Goal: Task Accomplishment & Management: Complete application form

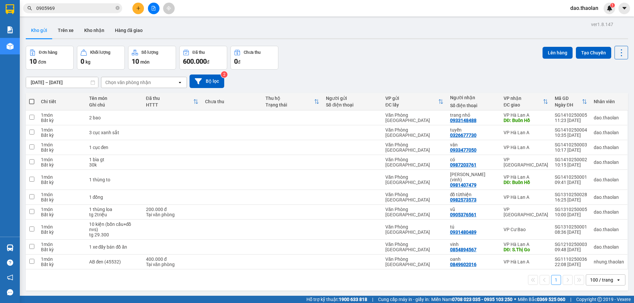
drag, startPoint x: 61, startPoint y: 10, endPoint x: 0, endPoint y: -26, distance: 70.9
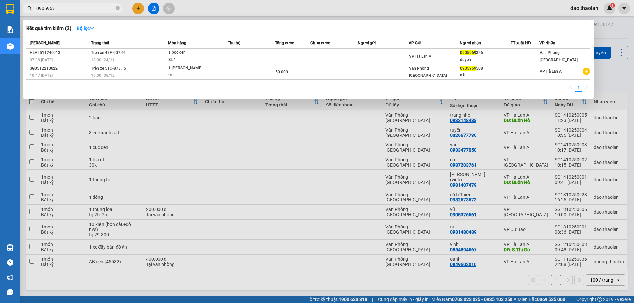
click at [0, 0] on html "Kết quả tìm kiếm ( 2 ) Bộ lọc Mã ĐH Trạng thái Món hàng Thu hộ Tổng cước Chưa c…" at bounding box center [317, 151] width 634 height 303
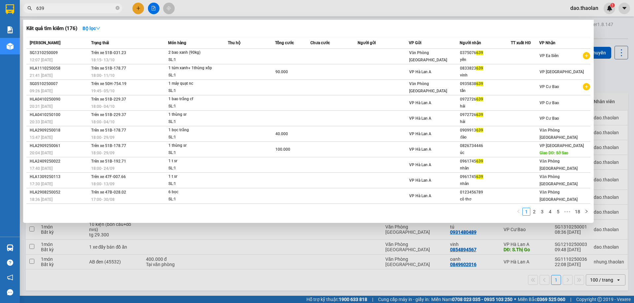
type input "639"
drag, startPoint x: 261, startPoint y: 10, endPoint x: 255, endPoint y: 13, distance: 6.8
click at [261, 10] on div at bounding box center [317, 151] width 634 height 303
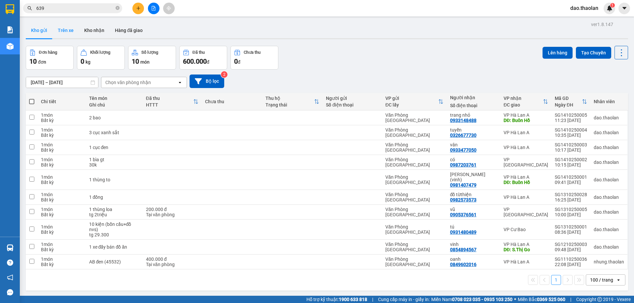
drag, startPoint x: 59, startPoint y: 42, endPoint x: 73, endPoint y: 24, distance: 21.7
click at [63, 38] on div "ver 1.8.147 Kho gửi Trên xe Kho nhận Hàng đã giao Đơn hàng 10 đơn Khối lượng 0 …" at bounding box center [326, 171] width 607 height 303
click at [66, 33] on button "Trên xe" at bounding box center [65, 30] width 26 height 16
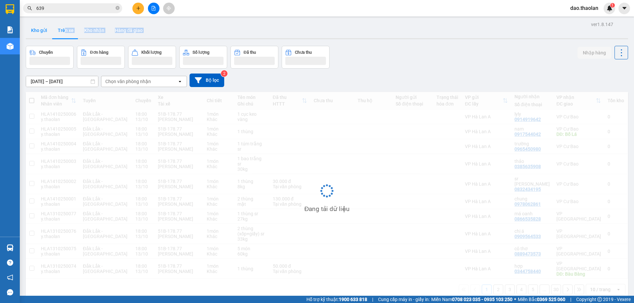
click at [40, 32] on button "Kho gửi" at bounding box center [39, 30] width 27 height 16
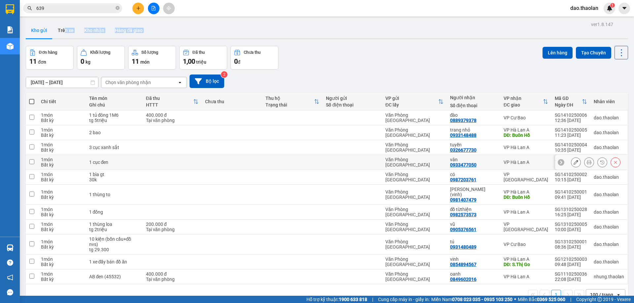
scroll to position [30, 0]
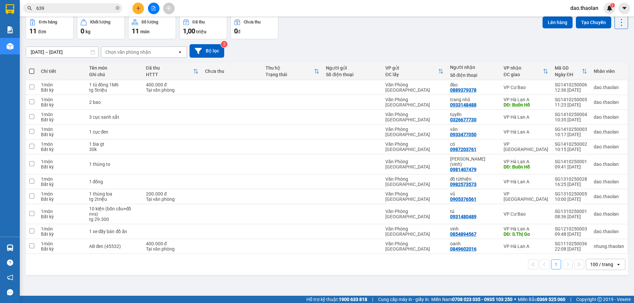
click at [594, 261] on div "100 / trang" at bounding box center [601, 264] width 23 height 7
click at [597, 248] on div "100 / trang" at bounding box center [601, 245] width 40 height 12
click at [135, 8] on button at bounding box center [138, 9] width 12 height 12
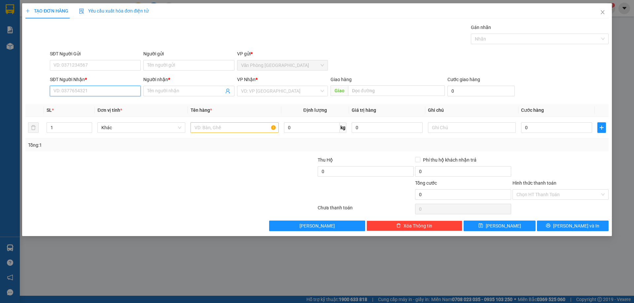
click at [103, 92] on input "SĐT Người Nhận *" at bounding box center [95, 91] width 91 height 11
type input "0"
type input "0866623147"
click at [168, 89] on input "Người nhận *" at bounding box center [185, 90] width 76 height 7
type input "vy"
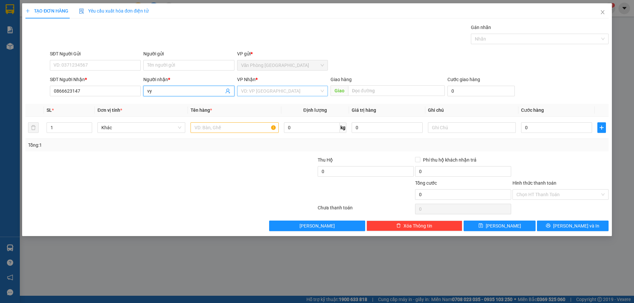
click at [258, 90] on input "search" at bounding box center [280, 91] width 78 height 10
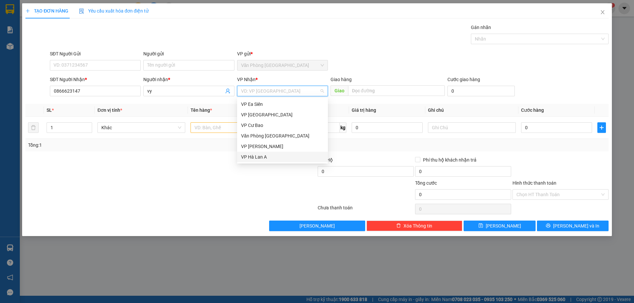
click at [264, 157] on div "VP Hà Lan A" at bounding box center [282, 157] width 83 height 7
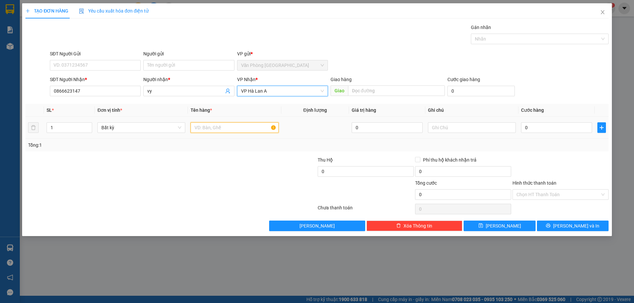
click at [219, 123] on input "text" at bounding box center [234, 127] width 88 height 11
type input "AB đen (39560)"
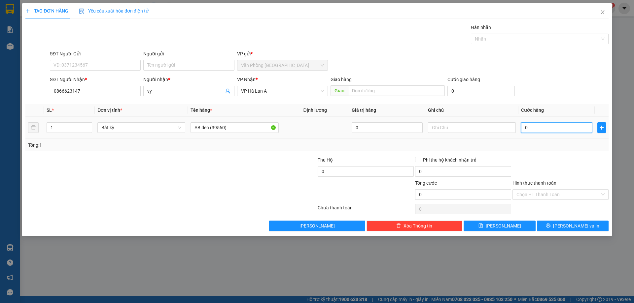
click at [533, 126] on input "0" at bounding box center [556, 127] width 71 height 11
type input "4"
type input "40"
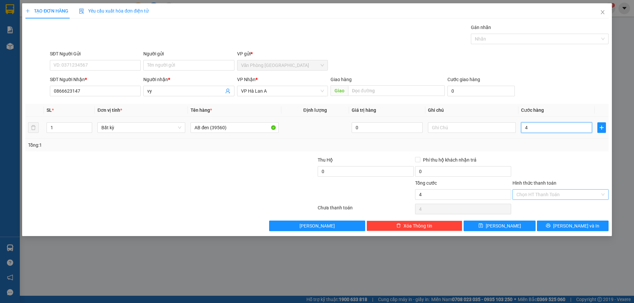
type input "40"
type input "400"
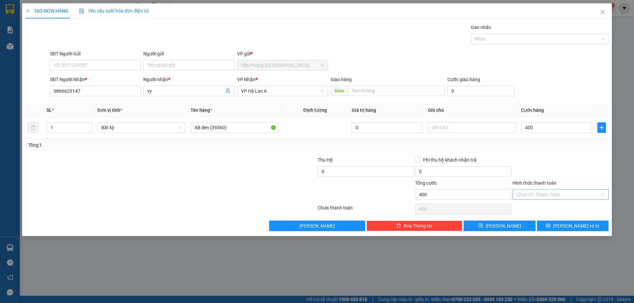
type input "400.000"
click at [536, 197] on input "Hình thức thanh toán" at bounding box center [558, 195] width 84 height 10
click at [535, 210] on div "Tại văn phòng" at bounding box center [560, 207] width 88 height 7
type input "0"
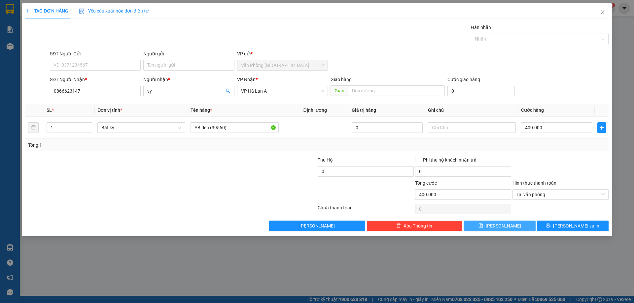
click at [512, 225] on button "[PERSON_NAME]" at bounding box center [500, 226] width 72 height 11
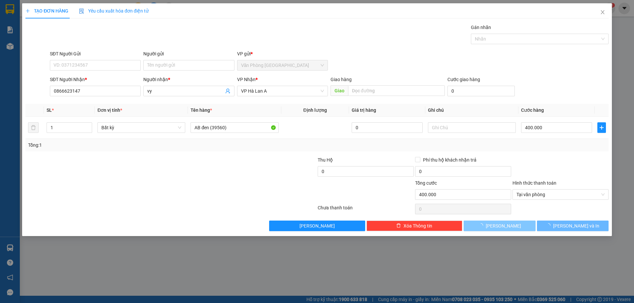
type input "0"
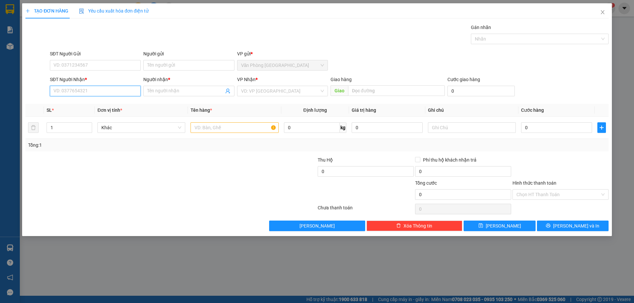
drag, startPoint x: 101, startPoint y: 83, endPoint x: 93, endPoint y: 90, distance: 10.5
paste input "0982632732"
type input "0982632732"
drag, startPoint x: 156, startPoint y: 91, endPoint x: 39, endPoint y: 57, distance: 122.9
click at [41, 58] on form "SĐT Người Gửi VD: 0371234567 Người gửi Tên người gửi VP gửi * Văn Phòng [GEOGRA…" at bounding box center [316, 74] width 583 height 49
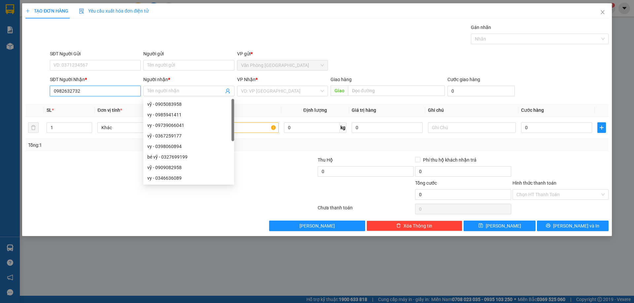
click at [106, 88] on input "0982632732" at bounding box center [95, 91] width 91 height 11
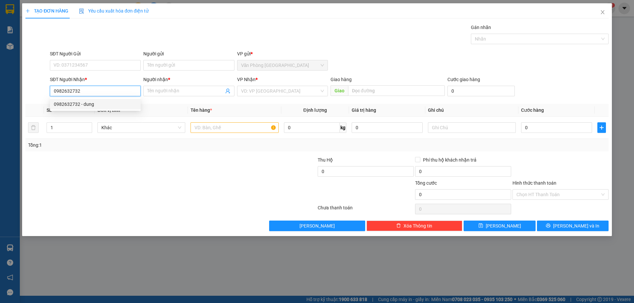
click at [100, 107] on div "0982632732 - dung" at bounding box center [95, 104] width 83 height 7
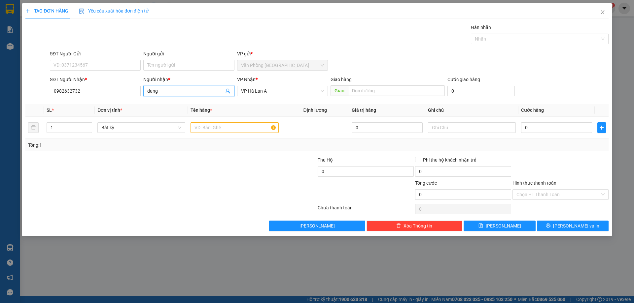
drag, startPoint x: 178, startPoint y: 92, endPoint x: 18, endPoint y: 72, distance: 161.1
click at [26, 72] on form "SĐT Người Gửi VD: 0371234567 Người gửi Tên người gửi VP gửi * Văn Phòng [GEOGRA…" at bounding box center [316, 74] width 583 height 49
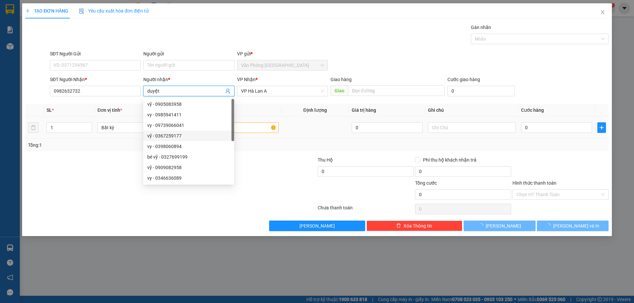
type input "duyệt"
click at [260, 132] on input "text" at bounding box center [234, 127] width 88 height 11
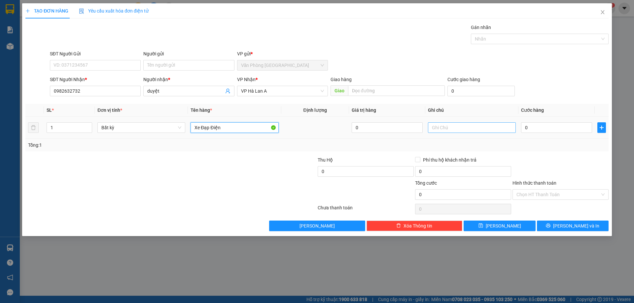
type input "Xe Đạp Điện"
click at [477, 126] on input "text" at bounding box center [472, 127] width 88 height 11
type input "n.về 12/10"
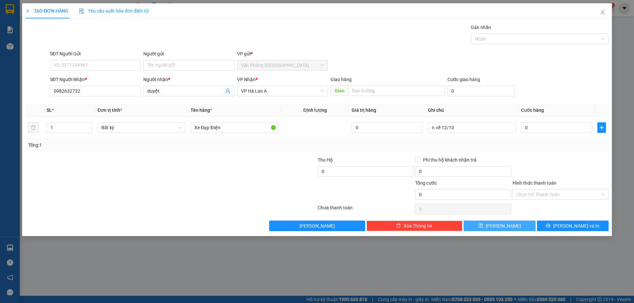
click at [510, 221] on button "[PERSON_NAME]" at bounding box center [500, 226] width 72 height 11
click at [599, 15] on span "Close" at bounding box center [602, 12] width 18 height 18
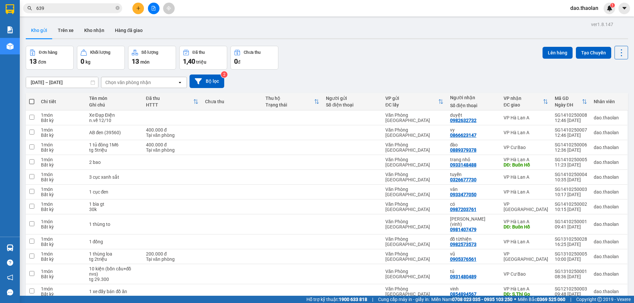
click at [141, 3] on button at bounding box center [138, 9] width 12 height 12
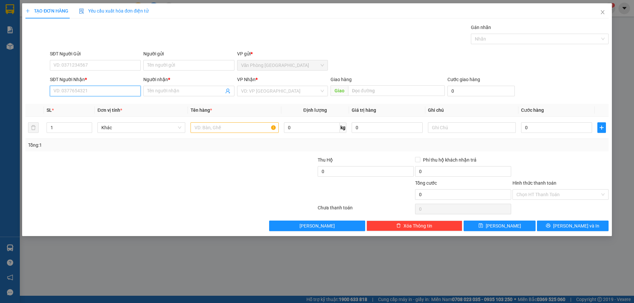
click at [98, 91] on input "SĐT Người Nhận *" at bounding box center [95, 91] width 91 height 11
type input "0396499552"
click at [111, 107] on div "0396499552 - sự" at bounding box center [95, 104] width 83 height 7
type input "sự"
type input "0396499552"
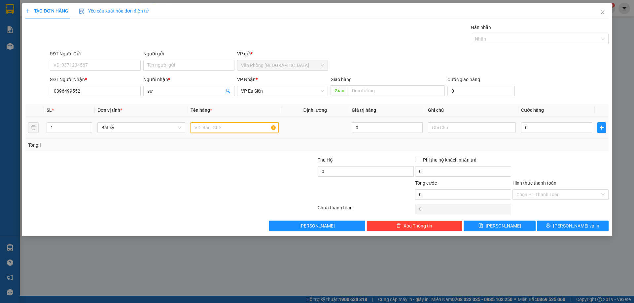
click at [202, 127] on input "text" at bounding box center [234, 127] width 88 height 11
type input "Sirius đen (37138)"
click at [499, 126] on input "text" at bounding box center [472, 127] width 88 height 11
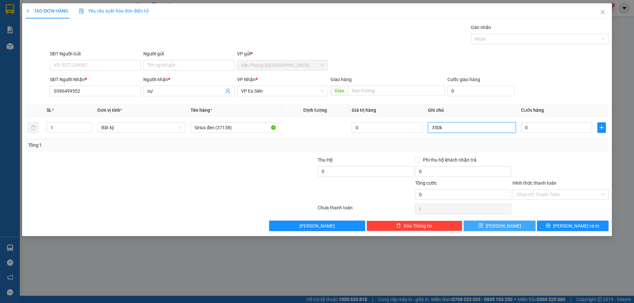
type input "350k"
click at [501, 225] on span "[PERSON_NAME]" at bounding box center [503, 226] width 35 height 7
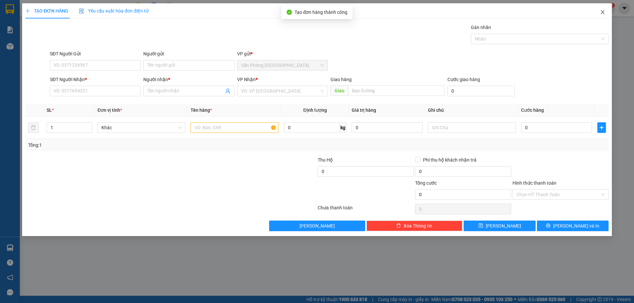
click at [602, 17] on span "Close" at bounding box center [602, 12] width 18 height 18
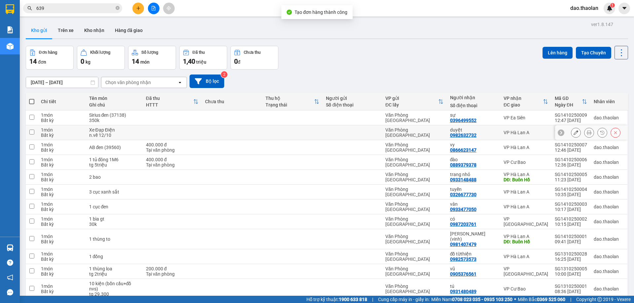
scroll to position [55, 0]
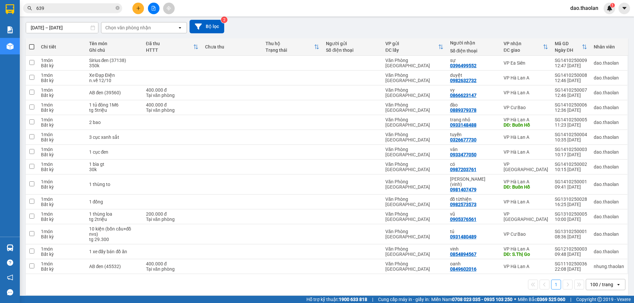
click at [603, 274] on div "1 100 / trang open" at bounding box center [327, 284] width 602 height 21
click at [598, 282] on div "100 / trang" at bounding box center [601, 285] width 23 height 7
click at [599, 266] on span "100 / trang" at bounding box center [598, 265] width 25 height 7
click at [125, 264] on div "AB đen (45532)" at bounding box center [114, 266] width 50 height 5
checkbox input "true"
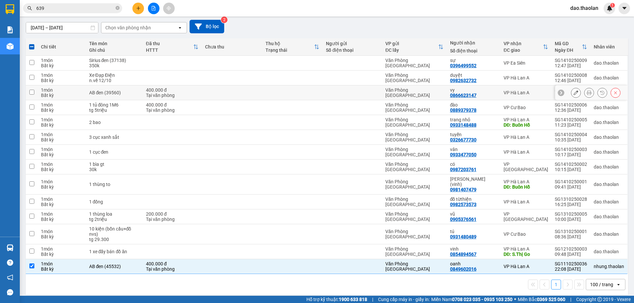
click at [135, 89] on td "AB đen (39560)" at bounding box center [114, 93] width 57 height 15
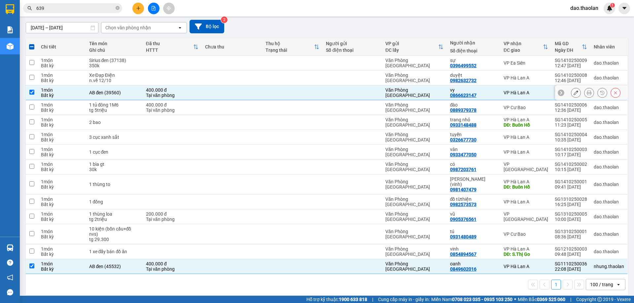
checkbox input "true"
click at [140, 57] on td "Sirius đen (37138) 350k" at bounding box center [114, 63] width 57 height 15
checkbox input "true"
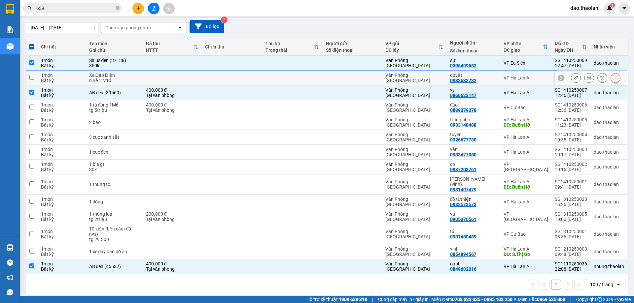
click at [140, 72] on td "Xe Đạp Điện n.về 12/10" at bounding box center [114, 78] width 57 height 15
checkbox input "true"
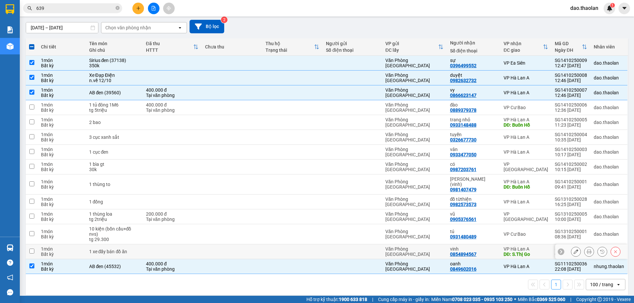
click at [154, 246] on td at bounding box center [172, 252] width 59 height 15
checkbox input "true"
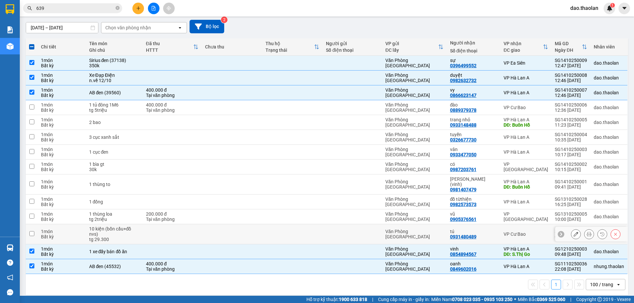
click at [156, 230] on td at bounding box center [172, 234] width 59 height 20
checkbox input "true"
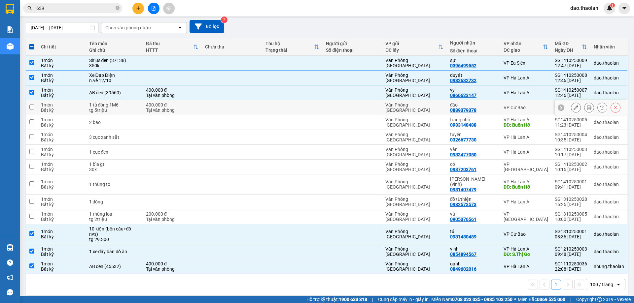
click at [126, 105] on div "1 tủ đông 1M6" at bounding box center [114, 104] width 50 height 5
checkbox input "true"
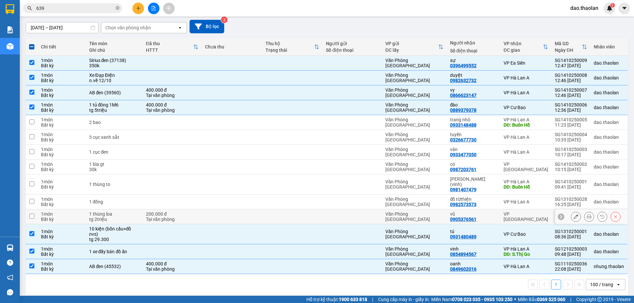
click at [130, 217] on div "tg 2triệu" at bounding box center [114, 219] width 50 height 5
checkbox input "true"
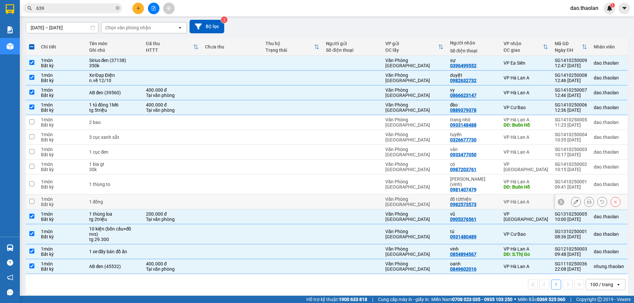
click at [130, 199] on div "1 đống" at bounding box center [114, 201] width 50 height 5
checkbox input "true"
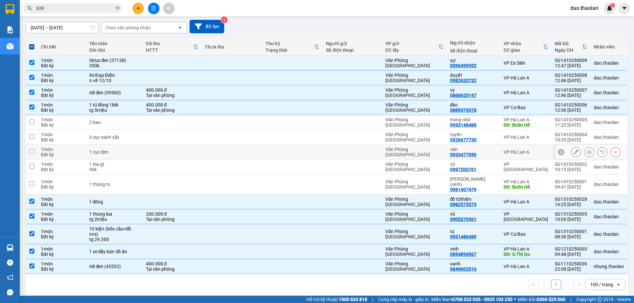
scroll to position [0, 0]
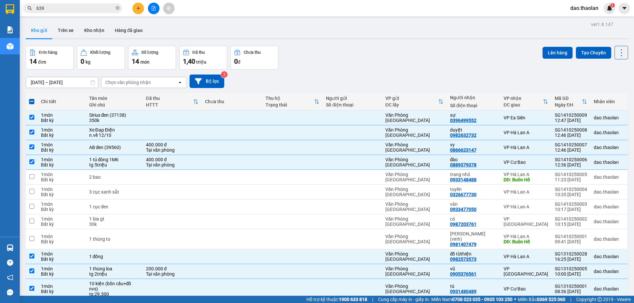
click at [72, 83] on input "[DATE] – [DATE]" at bounding box center [62, 82] width 72 height 11
click at [399, 54] on div "Đơn hàng 14 đơn Khối lượng 0 kg Số lượng 14 món Đã thu 1,40 triệu Chưa thu 0 đ …" at bounding box center [327, 58] width 602 height 24
click at [127, 82] on div "Chọn văn phòng nhận" at bounding box center [128, 82] width 46 height 7
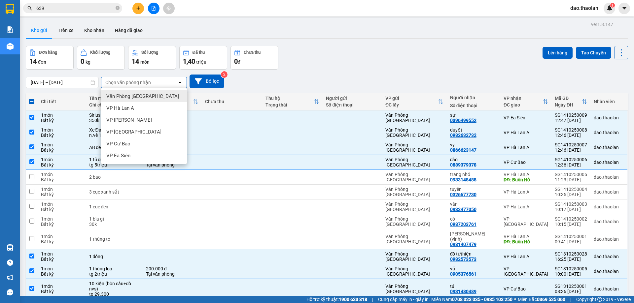
click at [146, 93] on span "Văn Phòng [GEOGRAPHIC_DATA]" at bounding box center [142, 96] width 73 height 7
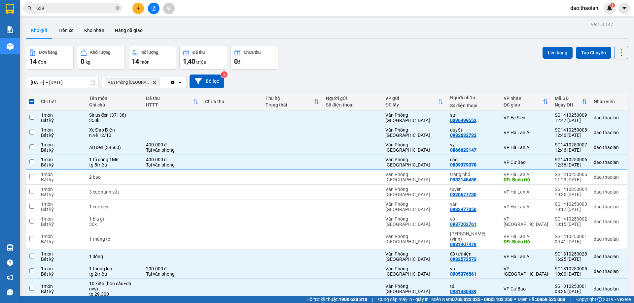
checkbox input "false"
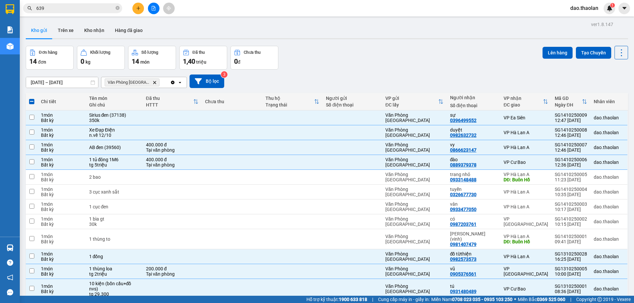
checkbox input "false"
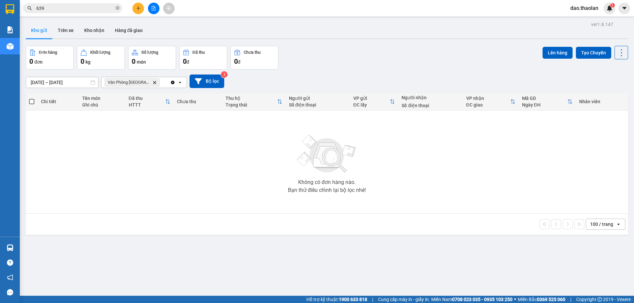
click at [153, 83] on icon "Delete" at bounding box center [155, 83] width 4 height 4
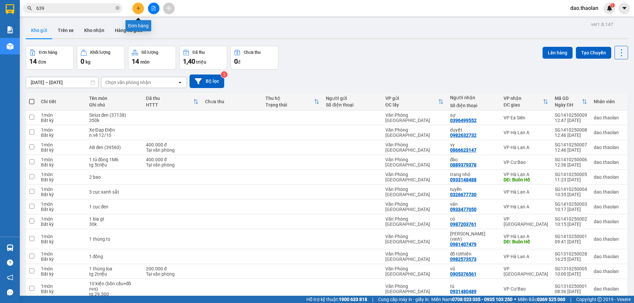
click at [142, 8] on button at bounding box center [138, 9] width 12 height 12
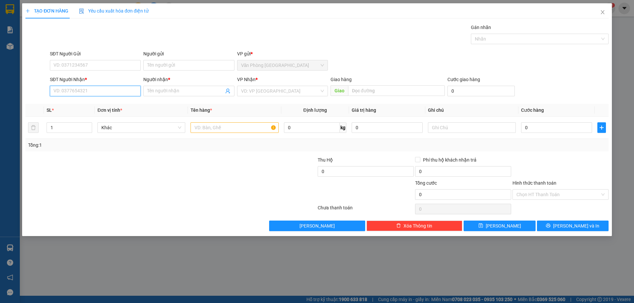
click at [102, 90] on input "SĐT Người Nhận *" at bounding box center [95, 91] width 91 height 11
click at [73, 101] on div "0906936577 - dì nhỏ" at bounding box center [95, 104] width 83 height 7
type input "0906936577"
type input "dì nhỏ"
type input "0906936577"
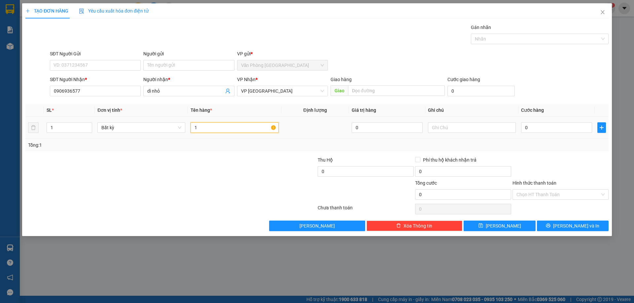
click at [251, 127] on input "1" at bounding box center [234, 127] width 88 height 11
type input "1 bao vàng dừa"
click at [542, 127] on input "0" at bounding box center [556, 127] width 71 height 11
type input "5"
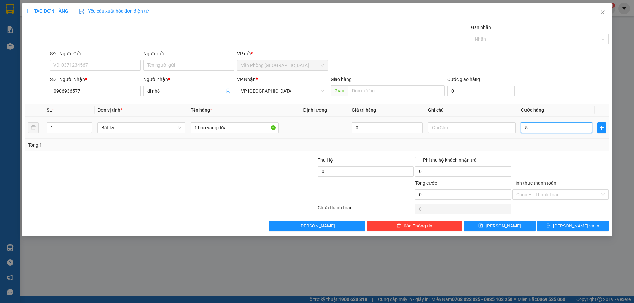
type input "5"
type input "50"
type input "50.000"
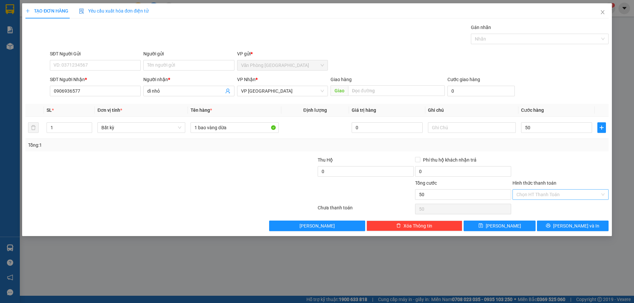
type input "50.000"
click at [540, 195] on input "Hình thức thanh toán" at bounding box center [558, 195] width 84 height 10
drag, startPoint x: 537, startPoint y: 203, endPoint x: 530, endPoint y: 214, distance: 13.3
click at [537, 204] on div "Tại văn phòng" at bounding box center [560, 208] width 96 height 11
type input "0"
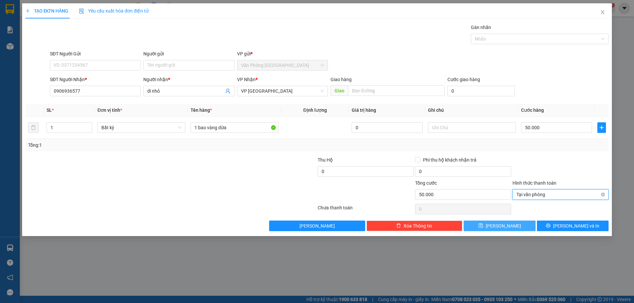
click at [522, 228] on button "[PERSON_NAME]" at bounding box center [500, 226] width 72 height 11
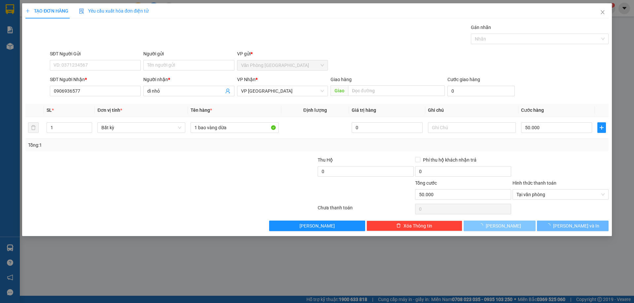
type input "0"
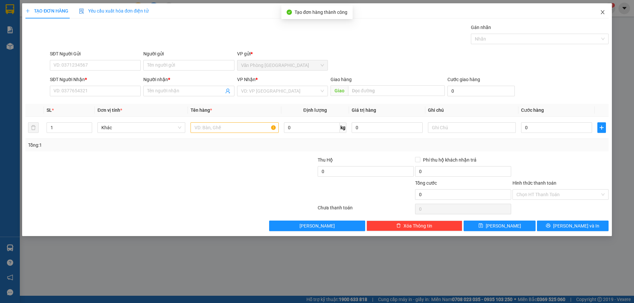
click at [604, 15] on icon "close" at bounding box center [602, 12] width 5 height 5
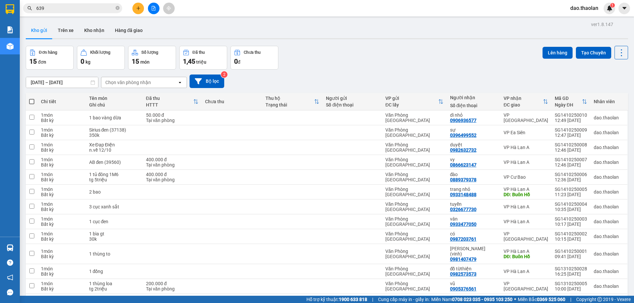
click at [132, 6] on div at bounding box center [154, 9] width 50 height 12
click at [135, 6] on button at bounding box center [138, 9] width 12 height 12
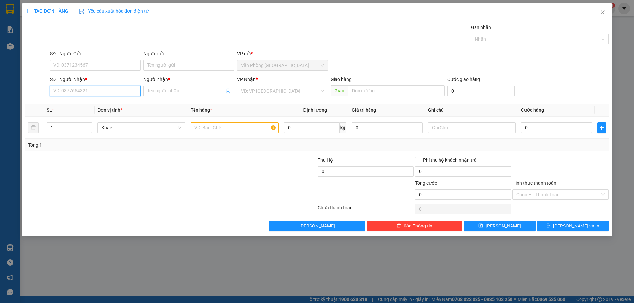
click at [118, 91] on input "SĐT Người Nhận *" at bounding box center [95, 91] width 91 height 11
drag, startPoint x: 102, startPoint y: 106, endPoint x: 136, endPoint y: 116, distance: 35.6
click at [102, 106] on div "0879783899 - nguyện" at bounding box center [95, 104] width 83 height 7
type input "0879783899"
type input "nguyện"
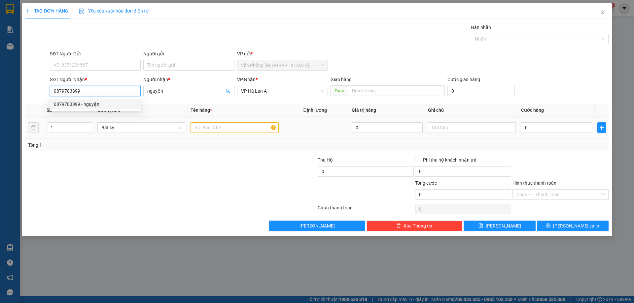
type input "0879783899"
click at [208, 131] on input "text" at bounding box center [234, 127] width 88 height 11
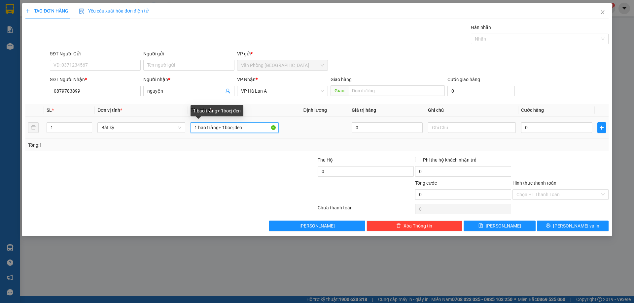
drag, startPoint x: 227, startPoint y: 128, endPoint x: 341, endPoint y: 118, distance: 114.0
click at [341, 118] on tr "1 Bất kỳ 1 bao trắng+ 1bocj đen 0 0" at bounding box center [316, 128] width 583 height 22
click at [229, 129] on input "1 bao trắng+ 1b ọc đen" at bounding box center [234, 127] width 88 height 11
type input "1 bao trắng+ 1bọc đen"
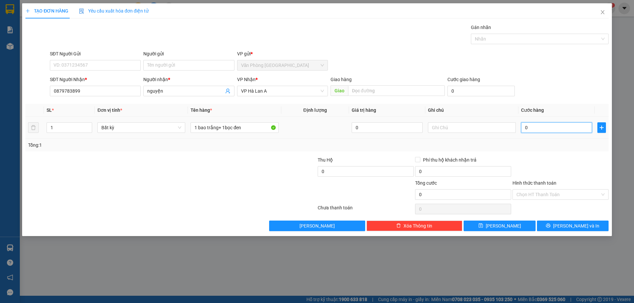
click at [564, 123] on input "0" at bounding box center [556, 127] width 71 height 11
type input "7"
type input "70"
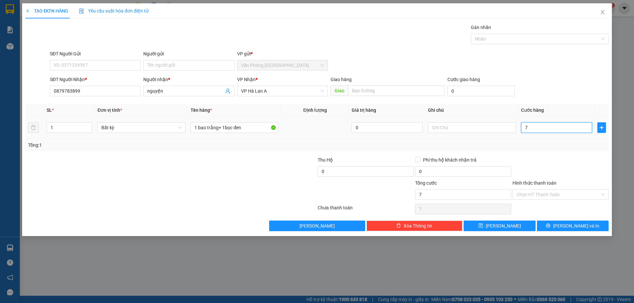
type input "70"
type input "70.000"
click at [549, 191] on input "Hình thức thanh toán" at bounding box center [558, 195] width 84 height 10
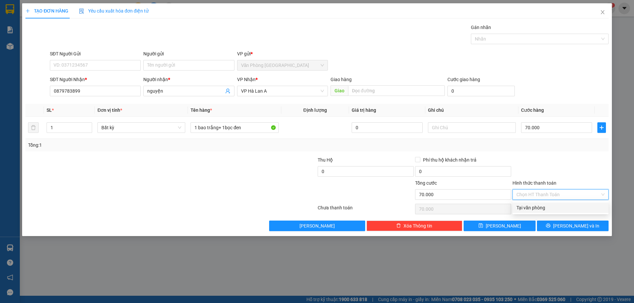
click at [554, 209] on div "Tại văn phòng" at bounding box center [560, 207] width 88 height 7
type input "0"
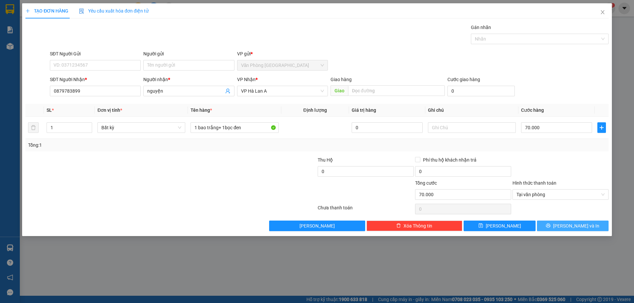
click at [584, 230] on button "[PERSON_NAME] và In" at bounding box center [573, 226] width 72 height 11
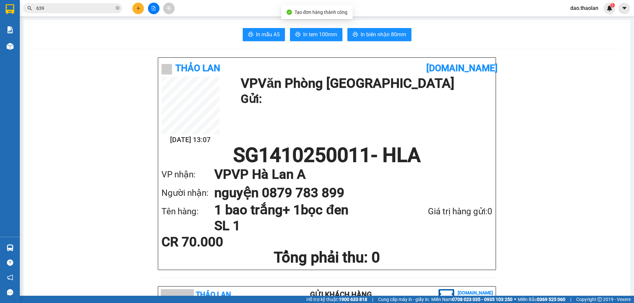
click at [376, 32] on span "In biên nhận 80mm" at bounding box center [384, 34] width 46 height 8
click at [139, 9] on icon "plus" at bounding box center [138, 8] width 5 height 5
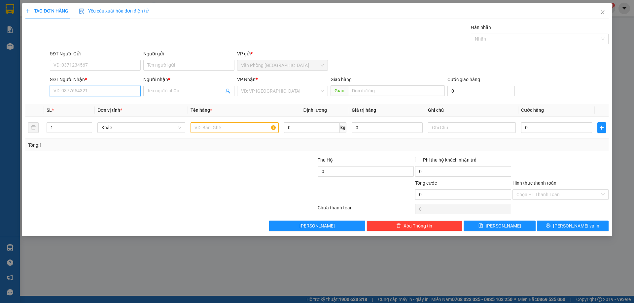
click at [95, 92] on input "SĐT Người Nhận *" at bounding box center [95, 91] width 91 height 11
click at [93, 102] on div "0327142198 - bé heo" at bounding box center [95, 104] width 83 height 7
type input "0327142198"
type input "bé heo"
type input "0327142198"
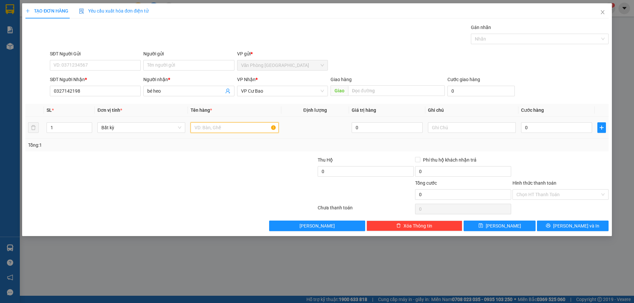
click at [220, 129] on input "text" at bounding box center [234, 127] width 88 height 11
type input "1 thùng nhỏ"
click at [555, 127] on input "0" at bounding box center [556, 127] width 71 height 11
drag, startPoint x: 602, startPoint y: 224, endPoint x: 515, endPoint y: 168, distance: 103.8
click at [602, 224] on button "[PERSON_NAME] và In" at bounding box center [573, 226] width 72 height 11
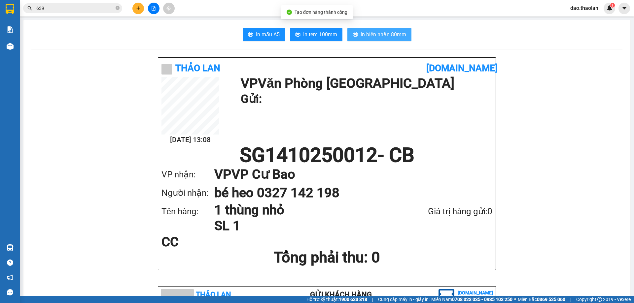
click at [374, 34] on span "In biên nhận 80mm" at bounding box center [384, 34] width 46 height 8
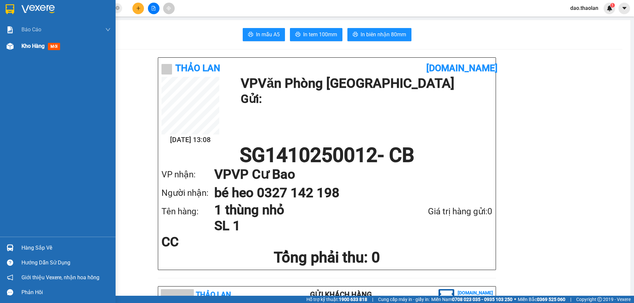
click at [29, 48] on span "Kho hàng" at bounding box center [32, 46] width 23 height 6
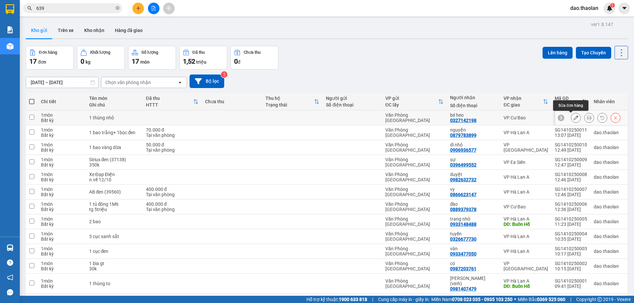
click at [573, 119] on icon at bounding box center [575, 118] width 5 height 5
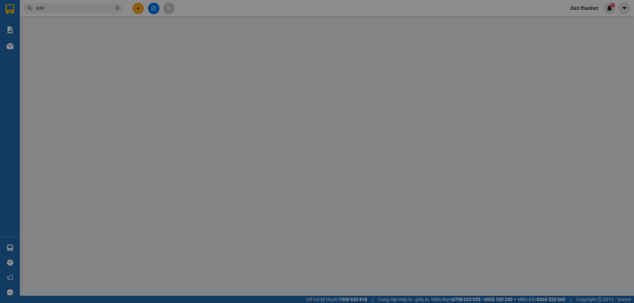
type input "0327142198"
type input "bé heo"
type input "0"
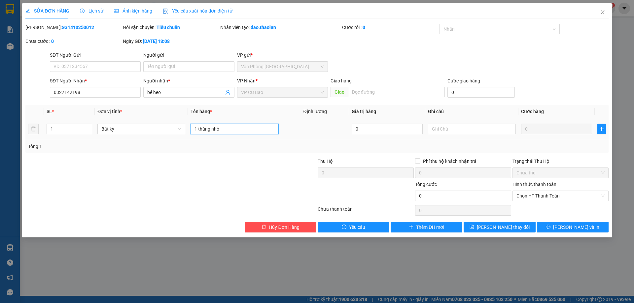
click at [226, 132] on input "1 thùng nhỏ" at bounding box center [234, 129] width 88 height 11
type input "1 thùng nhỏ (sữa)"
click at [441, 130] on input "text" at bounding box center [472, 129] width 88 height 11
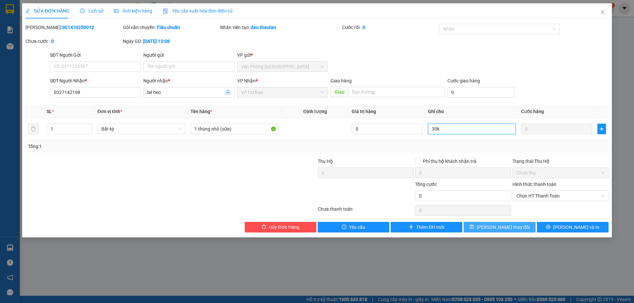
type input "30k"
drag, startPoint x: 500, startPoint y: 230, endPoint x: 499, endPoint y: 225, distance: 5.1
click at [500, 229] on span "[PERSON_NAME] thay đổi" at bounding box center [503, 227] width 53 height 7
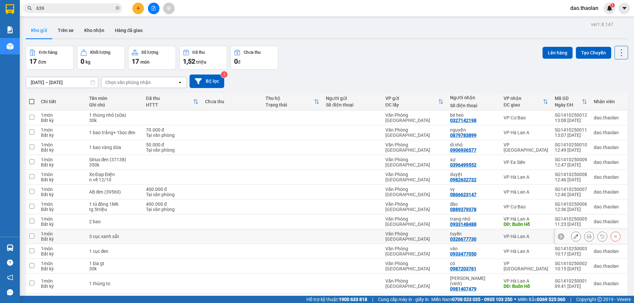
scroll to position [33, 0]
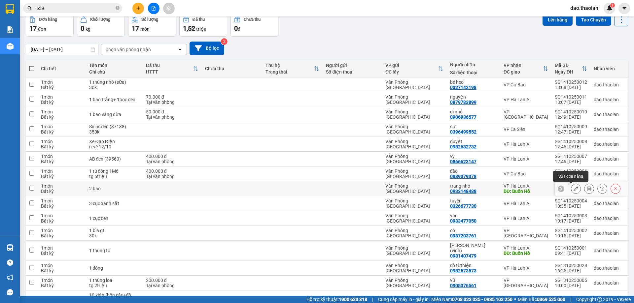
drag, startPoint x: 568, startPoint y: 190, endPoint x: 568, endPoint y: 187, distance: 3.4
click at [571, 190] on button at bounding box center [575, 189] width 9 height 12
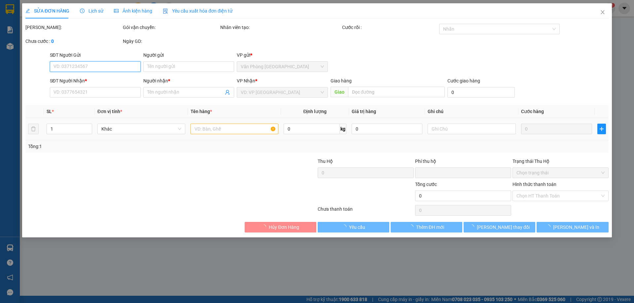
type input "0933148488"
type input "trang nhỏ"
type input "Buôn Hồ"
type input "0"
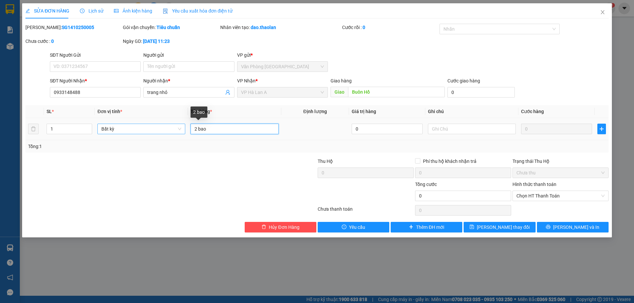
drag, startPoint x: 196, startPoint y: 125, endPoint x: 177, endPoint y: 125, distance: 19.5
click at [176, 124] on tr "1 Bất kỳ 2 bao 0 0" at bounding box center [316, 129] width 583 height 22
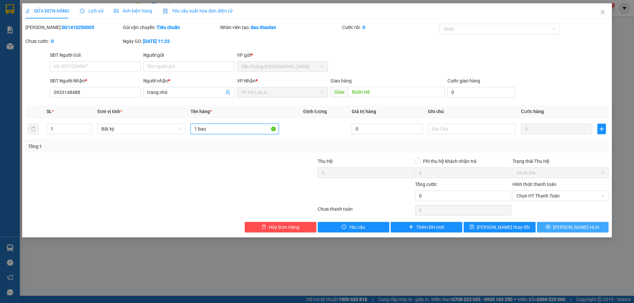
type input "1 bao"
drag, startPoint x: 579, startPoint y: 226, endPoint x: 574, endPoint y: 201, distance: 24.9
click at [580, 226] on span "[PERSON_NAME] và In" at bounding box center [576, 227] width 46 height 7
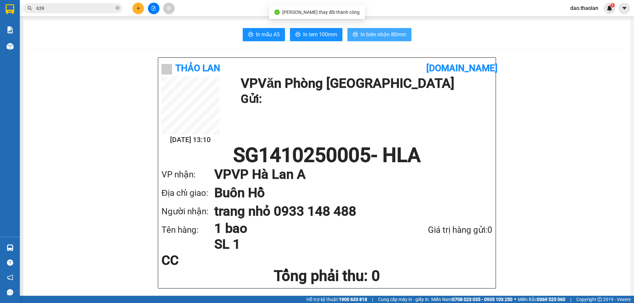
click at [380, 33] on span "In biên nhận 80mm" at bounding box center [384, 34] width 46 height 8
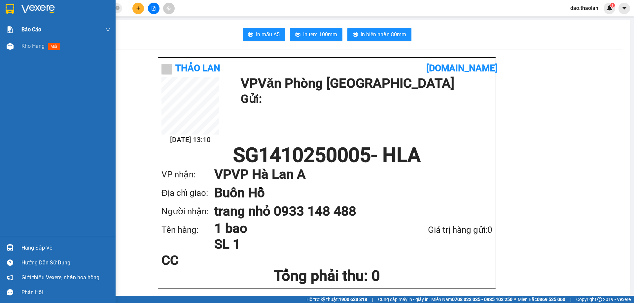
click at [17, 37] on div "Báo cáo" at bounding box center [58, 29] width 116 height 17
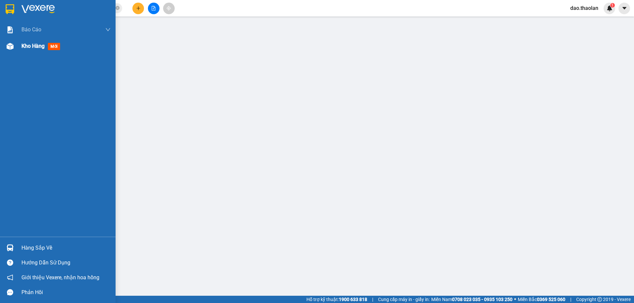
click at [31, 54] on div "Kho hàng mới" at bounding box center [65, 46] width 89 height 17
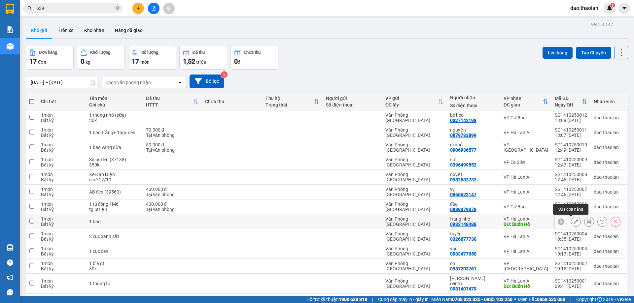
click at [573, 224] on icon at bounding box center [575, 222] width 5 height 5
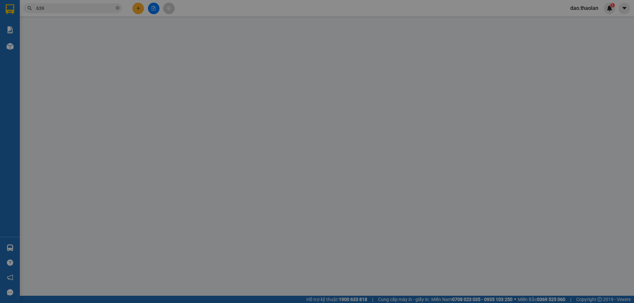
type input "0933148488"
type input "trang nhỏ"
type input "Buôn Hồ"
type input "0"
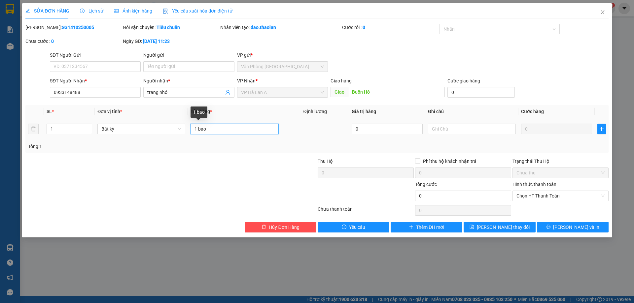
drag, startPoint x: 196, startPoint y: 131, endPoint x: 181, endPoint y: 119, distance: 20.0
click at [189, 123] on td "1 bao" at bounding box center [234, 129] width 93 height 22
type input "3 bao"
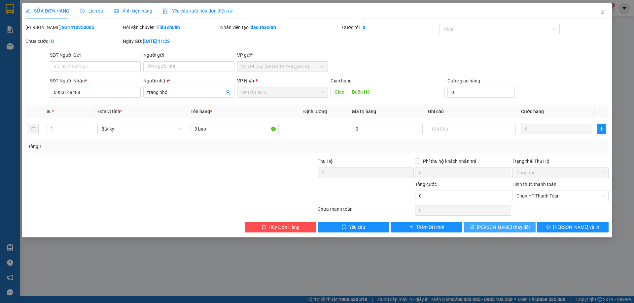
click at [497, 226] on span "[PERSON_NAME] thay đổi" at bounding box center [503, 227] width 53 height 7
